Goal: Communication & Community: Answer question/provide support

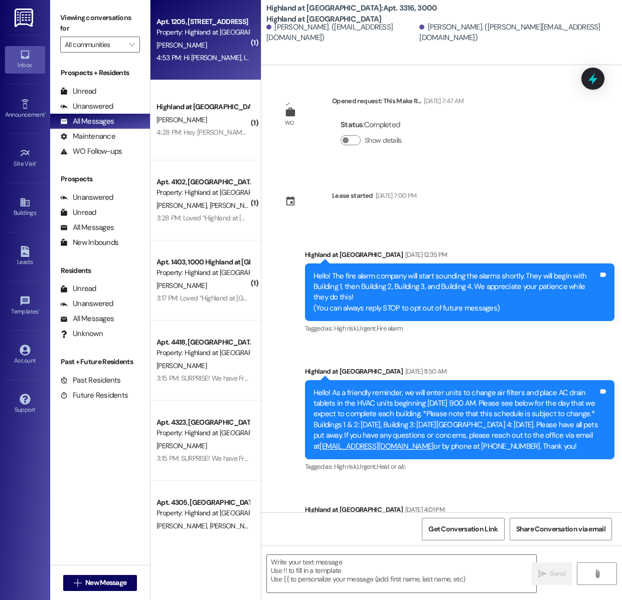
click at [228, 48] on div "[PERSON_NAME]" at bounding box center [202, 45] width 95 height 13
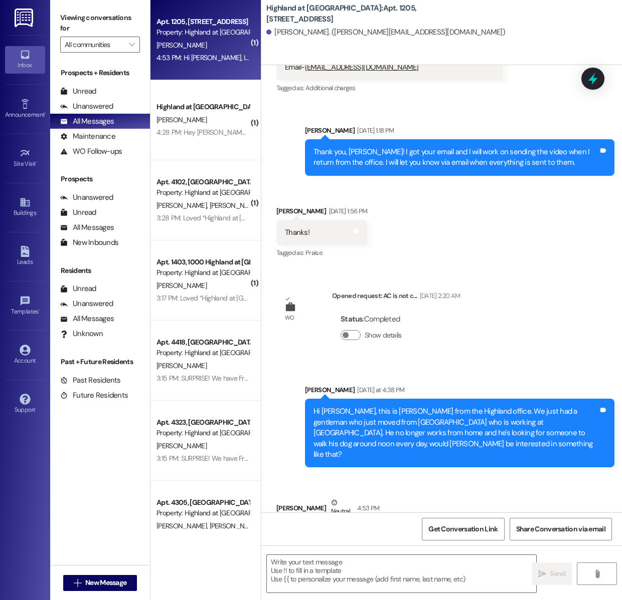
scroll to position [2879, 0]
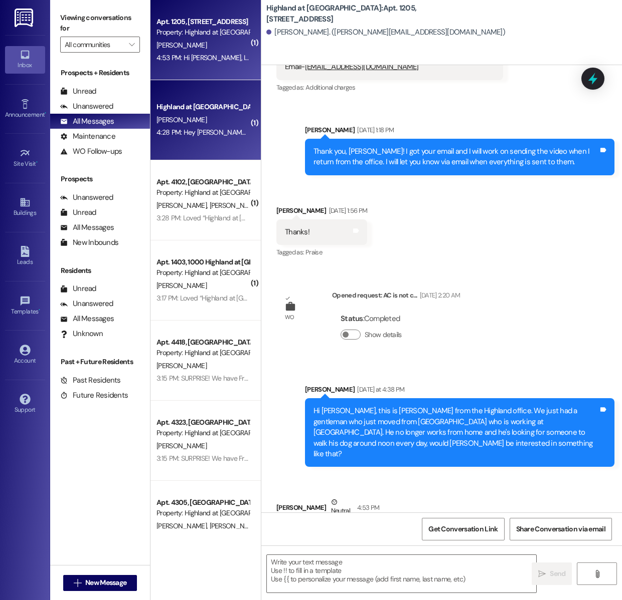
click at [215, 117] on div "[PERSON_NAME]" at bounding box center [202, 120] width 95 height 13
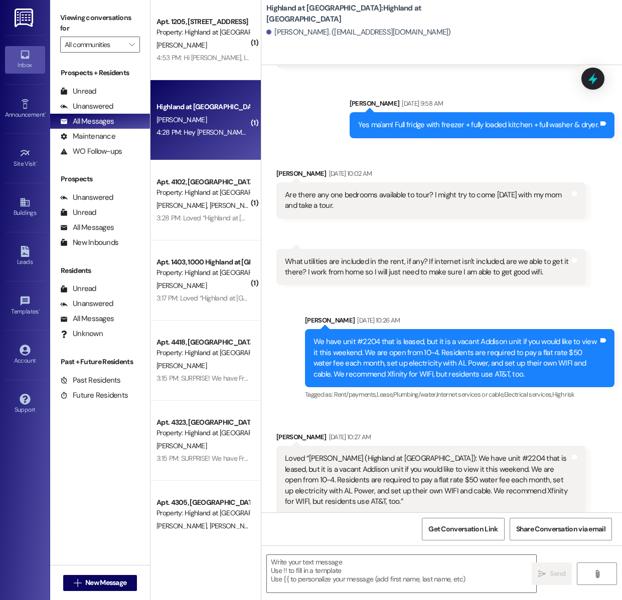
scroll to position [5383, 0]
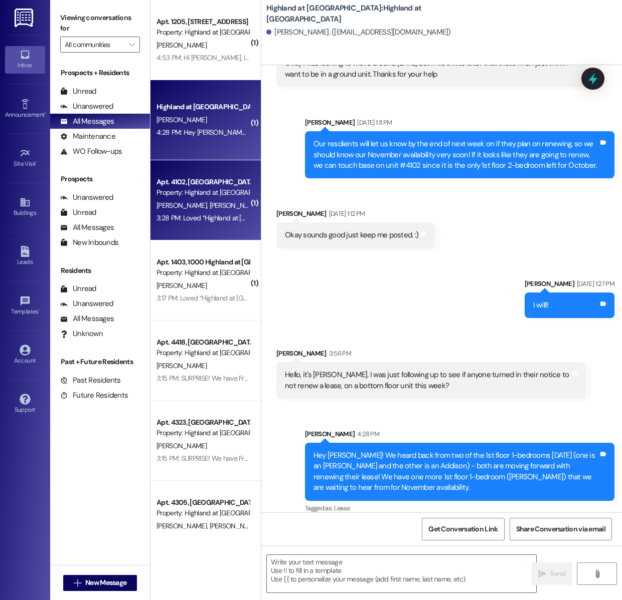
click at [210, 208] on span "[PERSON_NAME]" at bounding box center [235, 205] width 50 height 9
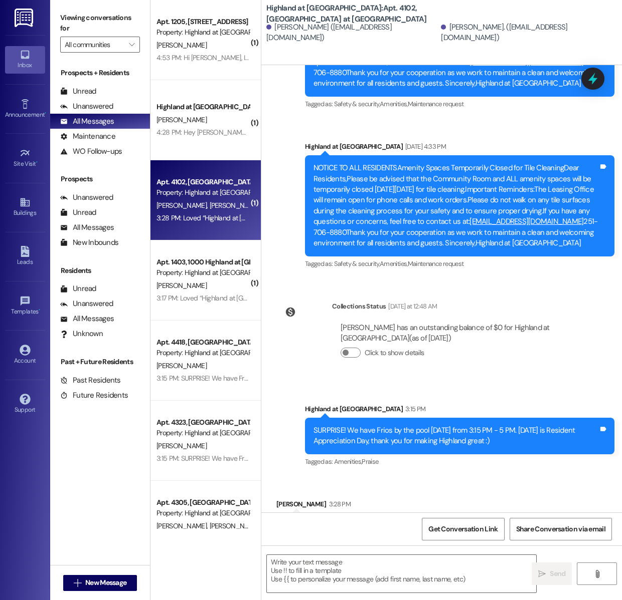
scroll to position [6136, 0]
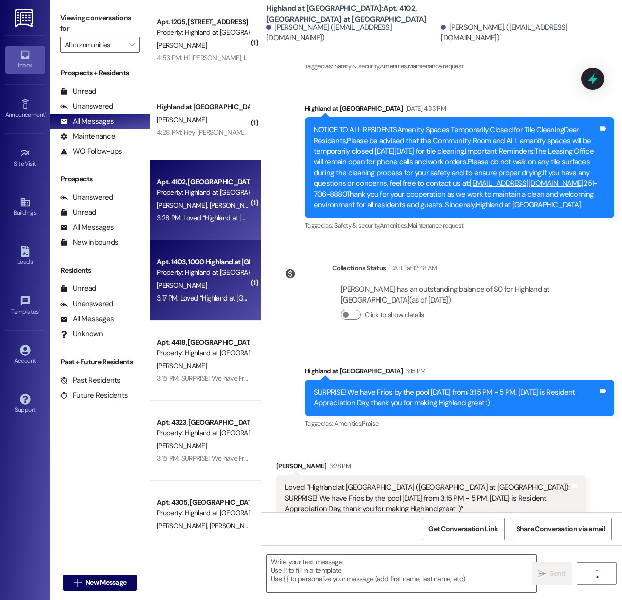
click at [207, 275] on div "Property: Highland at [GEOGRAPHIC_DATA]" at bounding box center [202, 273] width 93 height 11
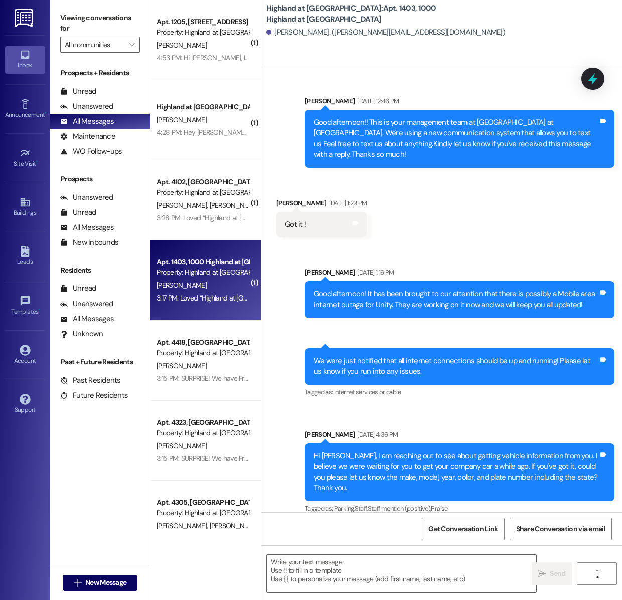
scroll to position [50841, 0]
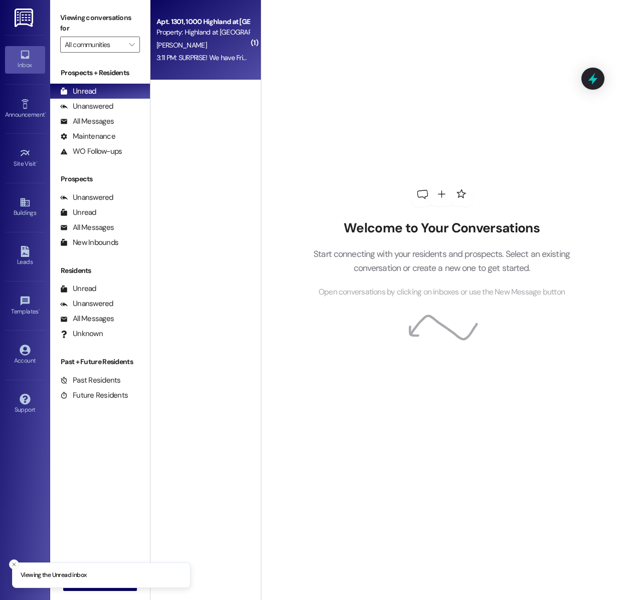
click at [201, 44] on div "B. Tucker" at bounding box center [202, 45] width 95 height 13
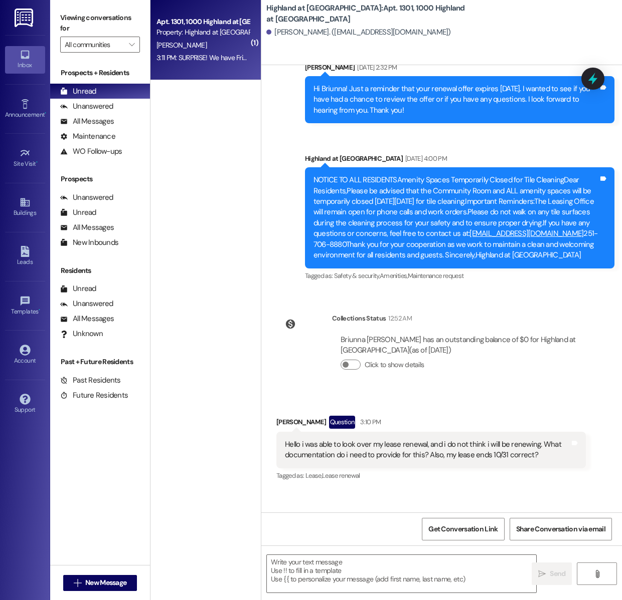
scroll to position [9013, 0]
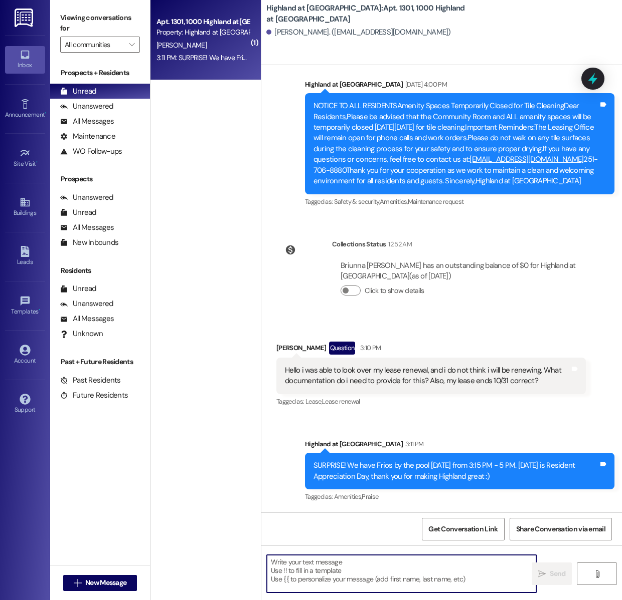
click at [368, 574] on textarea at bounding box center [401, 574] width 269 height 38
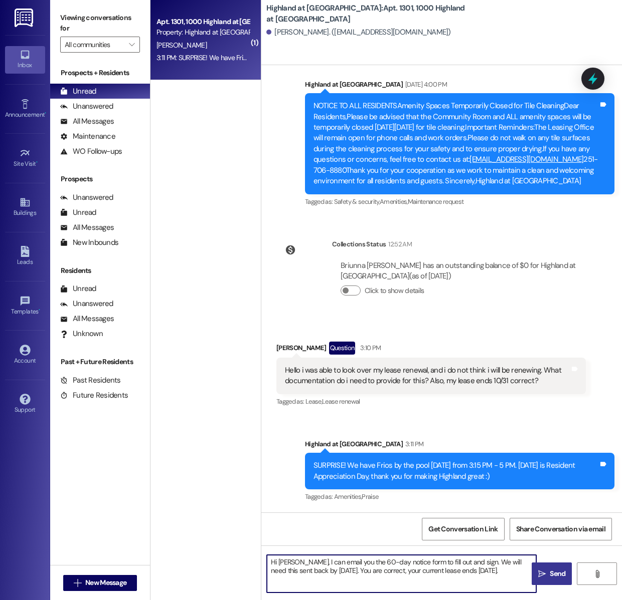
type textarea "Hi Briunna, I can email you the 60-day notice form to fill out and sign. We wil…"
click at [548, 572] on span "Send" at bounding box center [557, 574] width 20 height 11
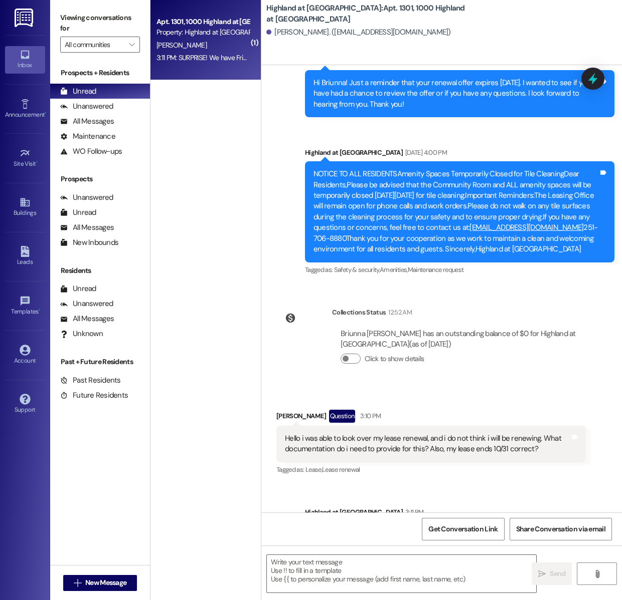
scroll to position [8917, 0]
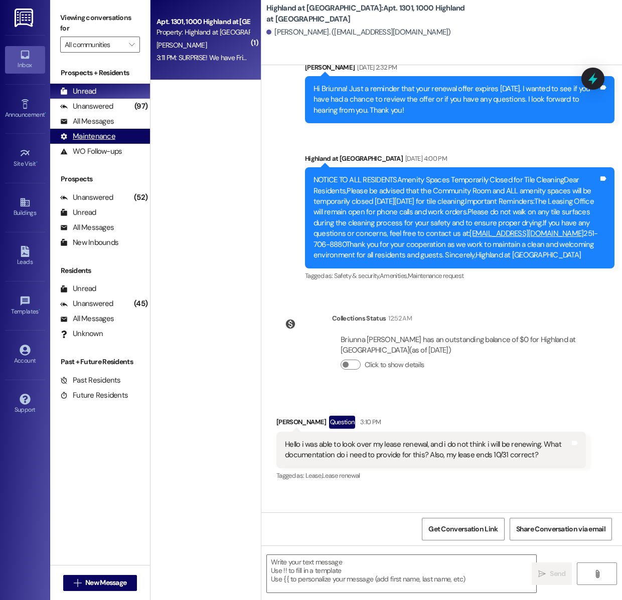
click at [110, 129] on div "Maintenance (undefined)" at bounding box center [100, 136] width 100 height 15
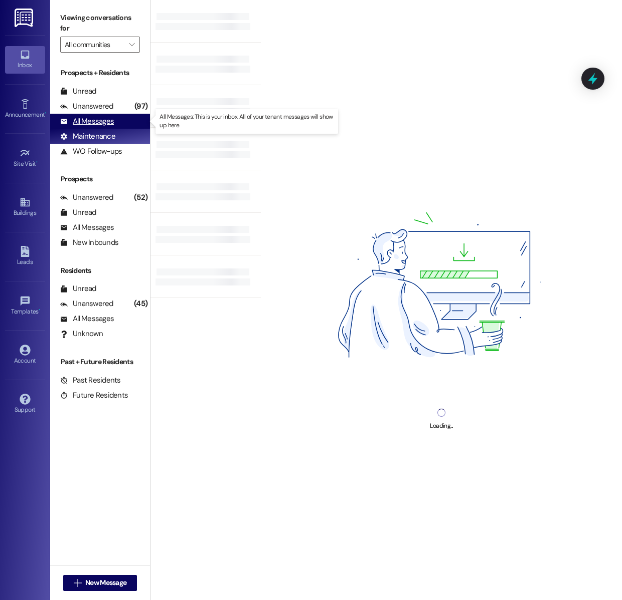
click at [110, 126] on div "All Messages" at bounding box center [87, 121] width 54 height 11
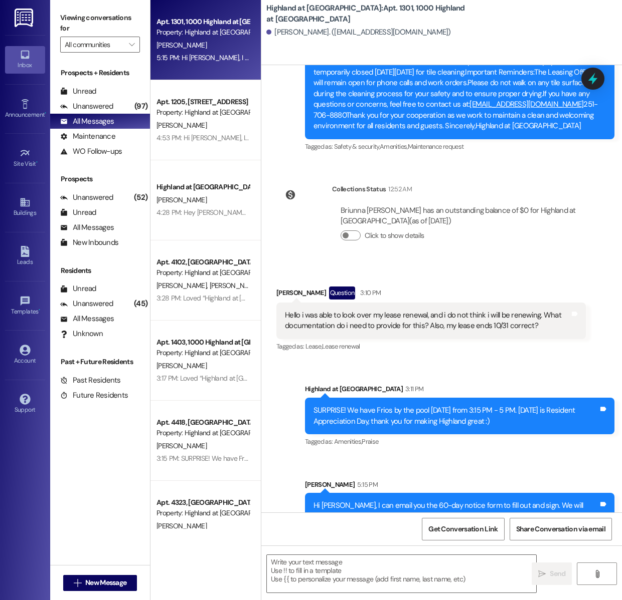
scroll to position [9108, 0]
